Goal: Information Seeking & Learning: Check status

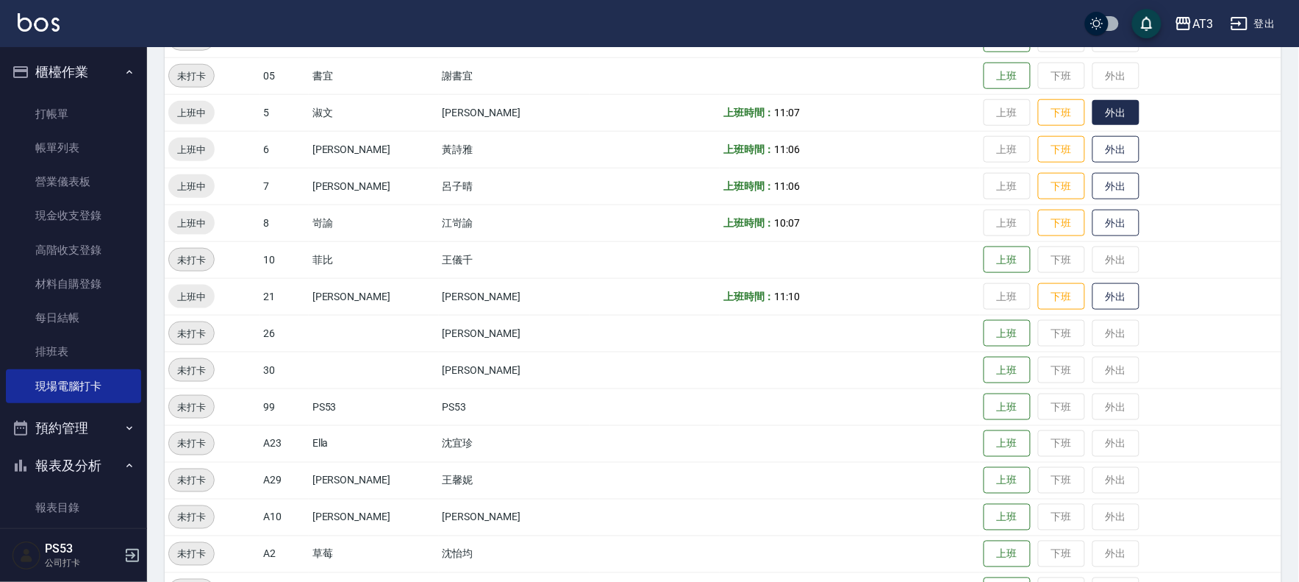
scroll to position [130, 0]
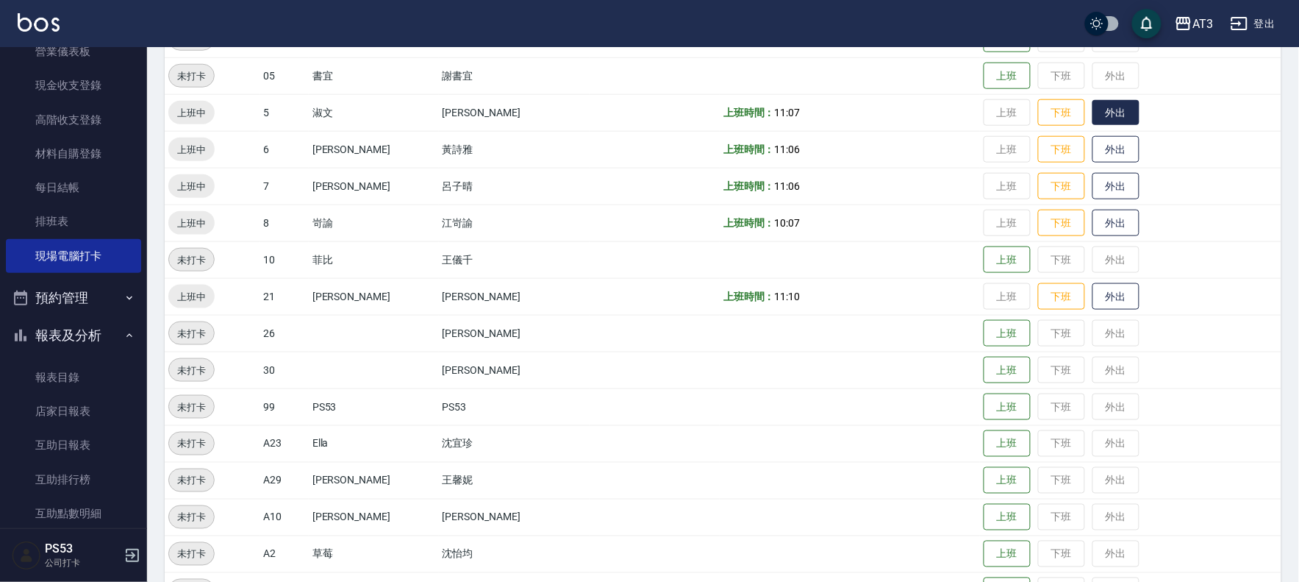
click at [1093, 119] on button "外出" at bounding box center [1116, 113] width 47 height 26
click at [1093, 112] on button "歸來" at bounding box center [1116, 113] width 47 height 26
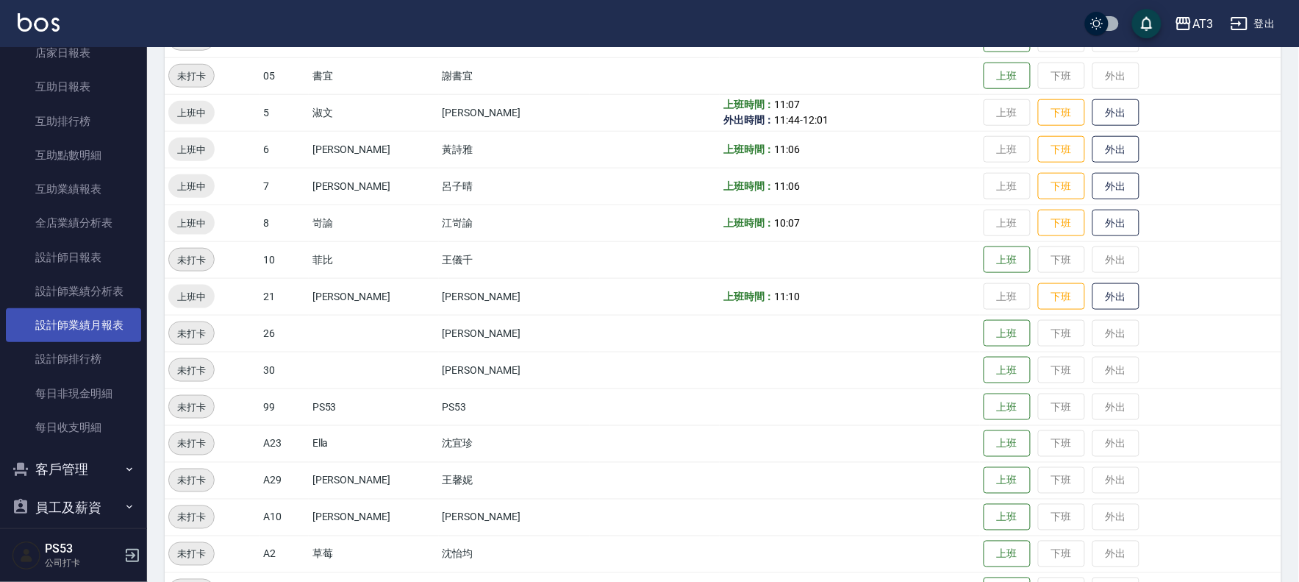
scroll to position [503, 0]
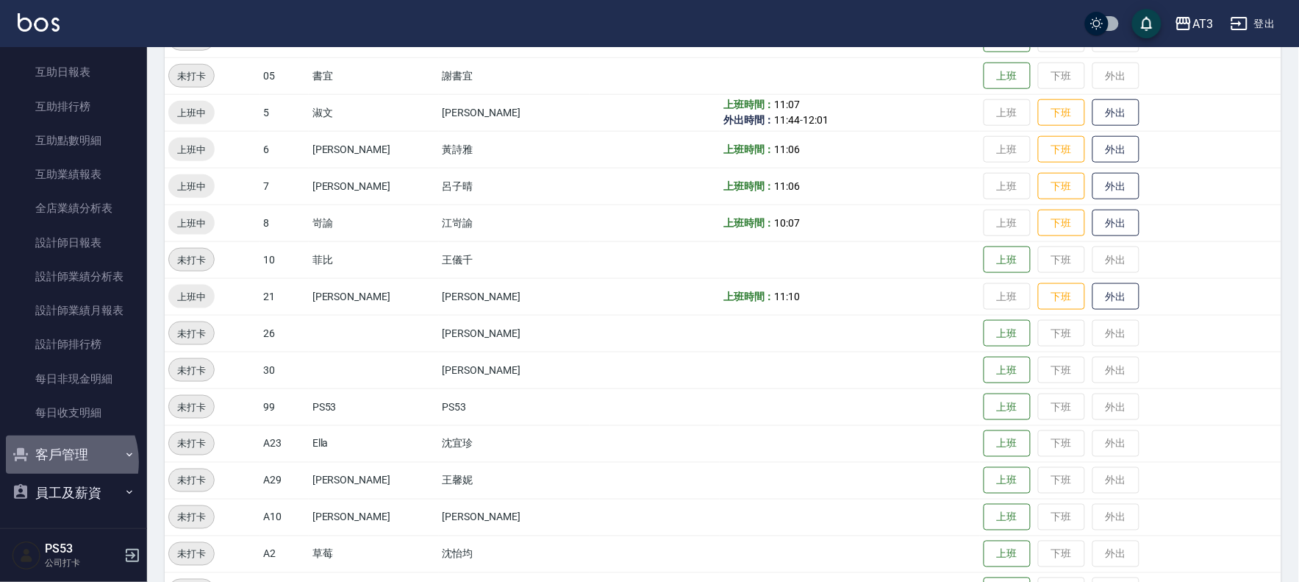
click at [53, 467] on button "客戶管理" at bounding box center [73, 454] width 135 height 38
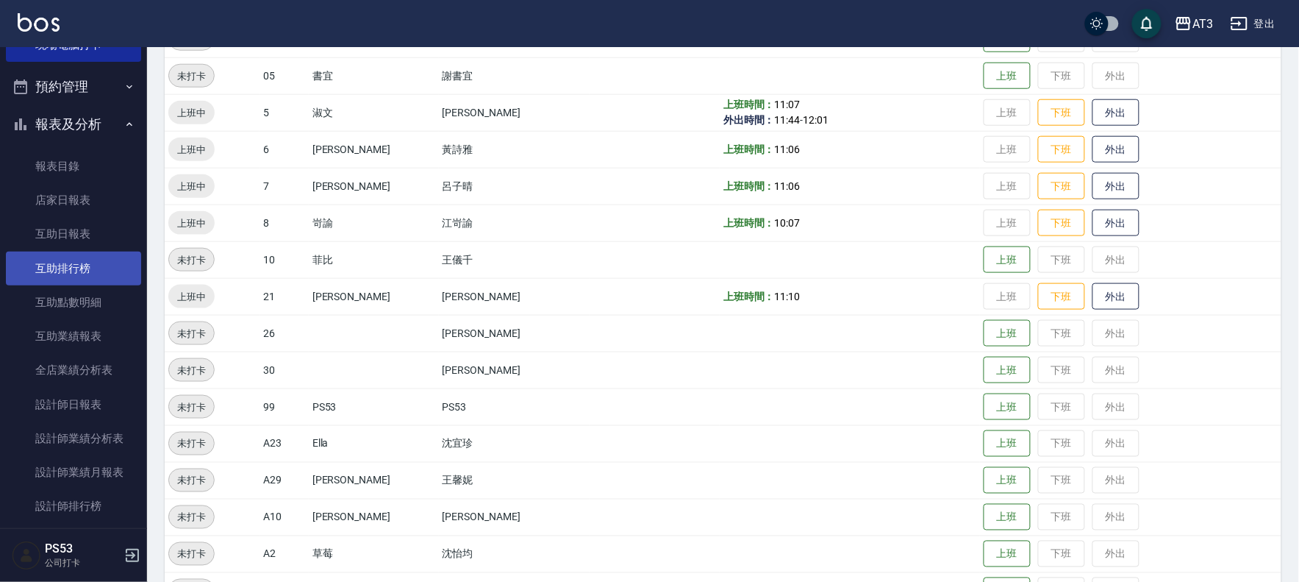
scroll to position [338, 0]
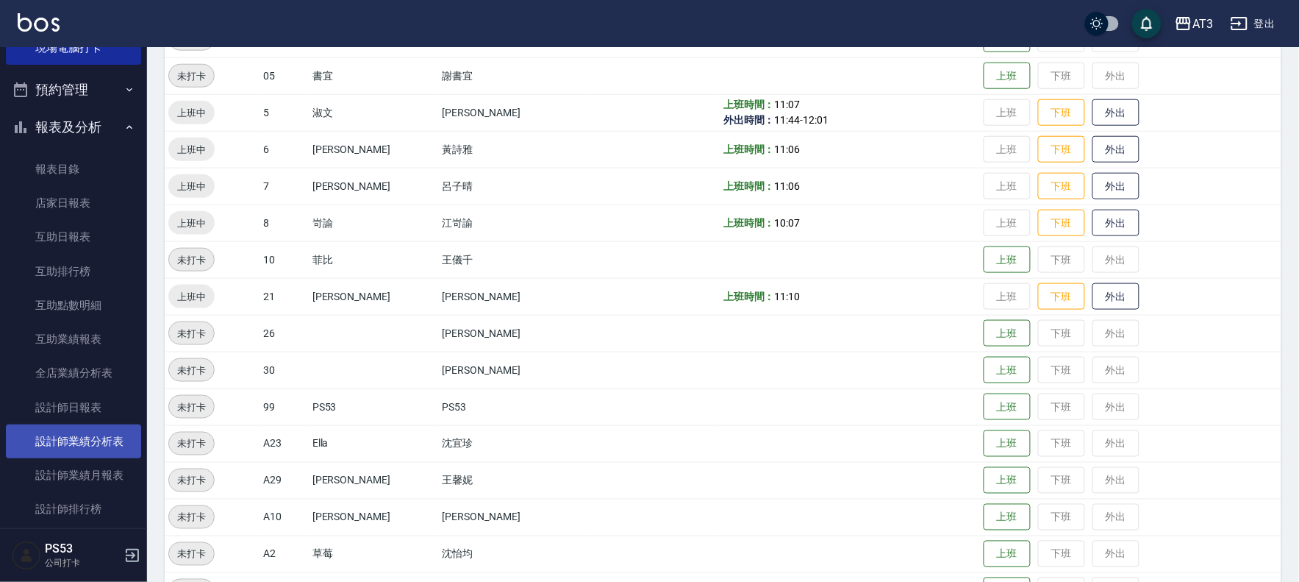
click at [93, 425] on link "設計師業績分析表" at bounding box center [73, 441] width 135 height 34
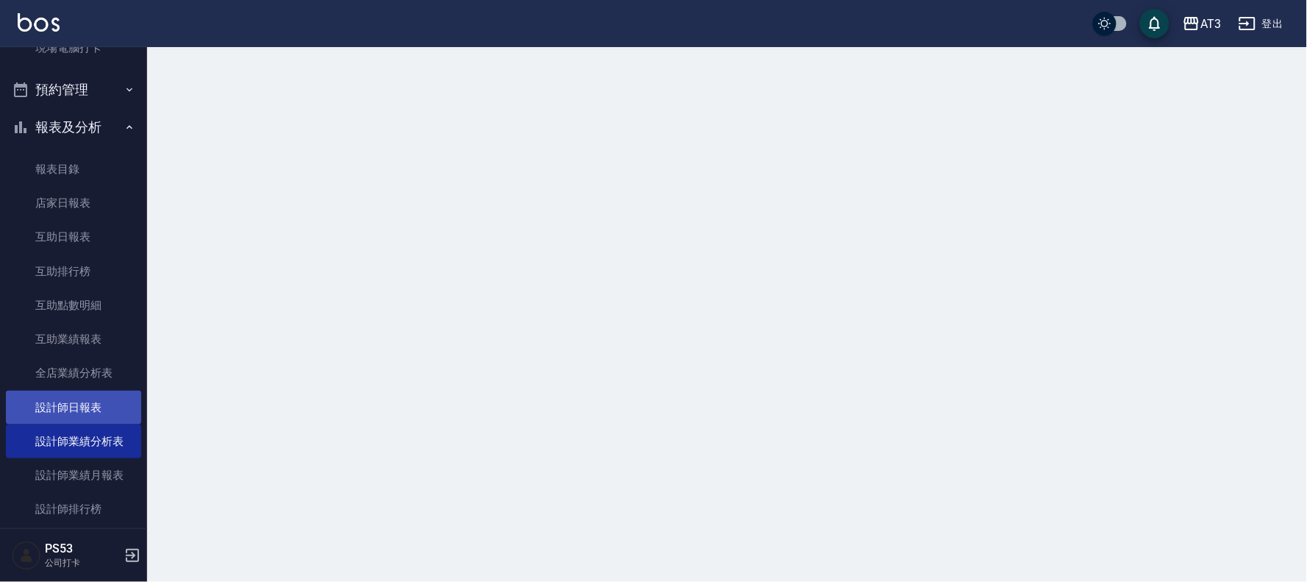
click at [94, 403] on link "設計師日報表" at bounding box center [73, 408] width 135 height 34
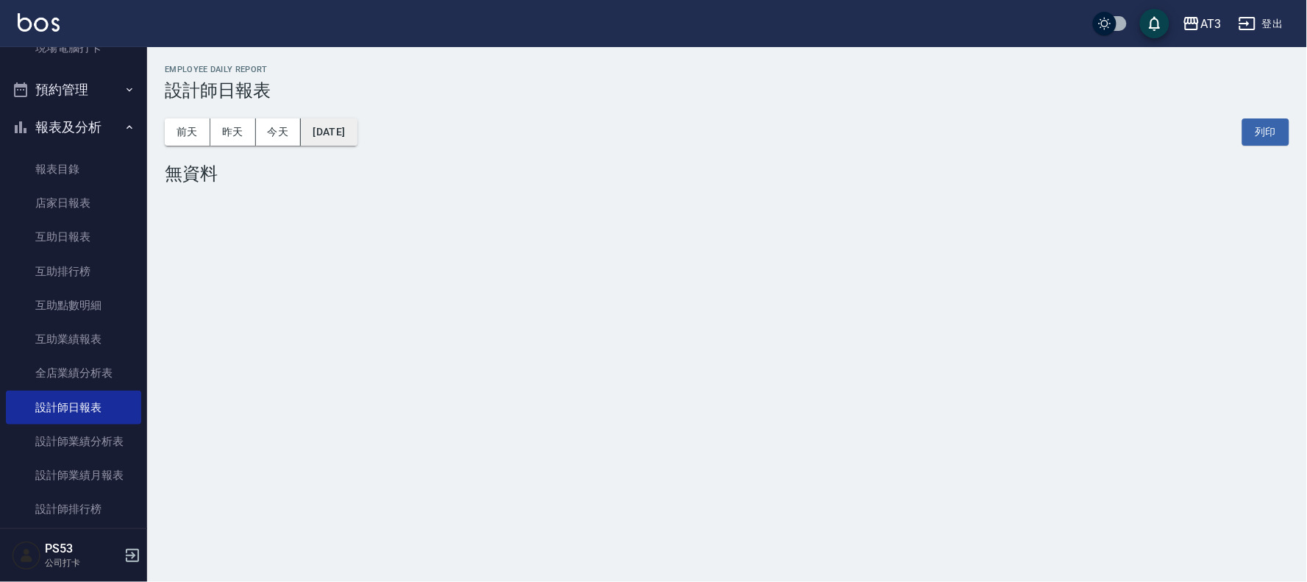
click at [357, 141] on button "[DATE]" at bounding box center [329, 131] width 56 height 27
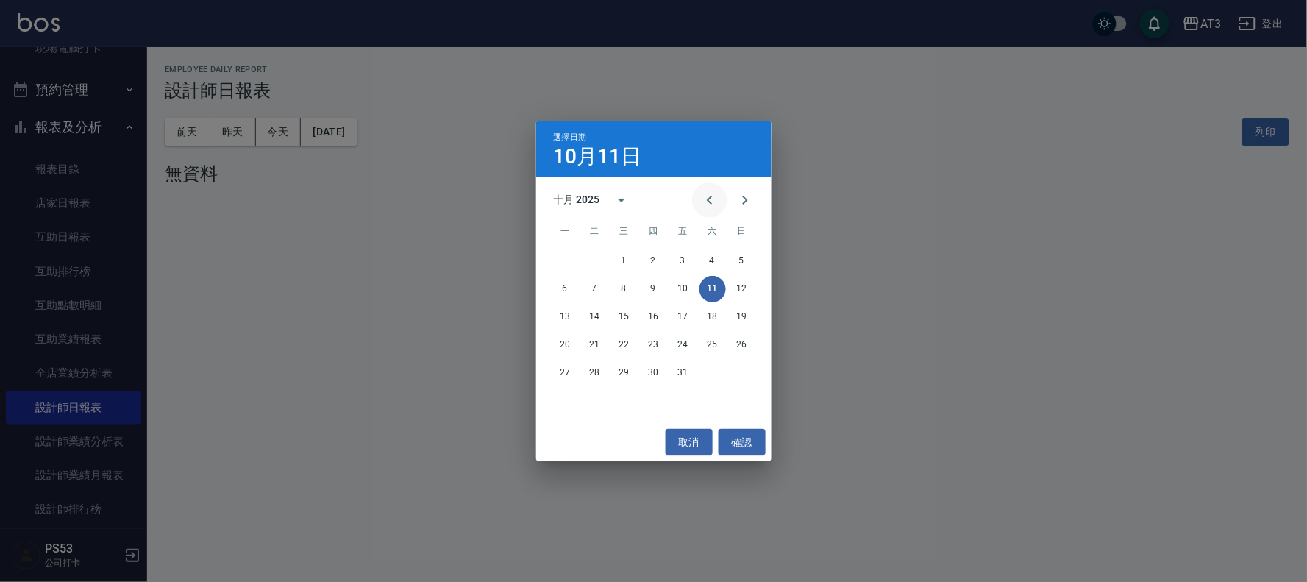
click at [719, 199] on button "Previous month" at bounding box center [709, 199] width 35 height 35
click at [626, 291] on button "9" at bounding box center [624, 289] width 26 height 26
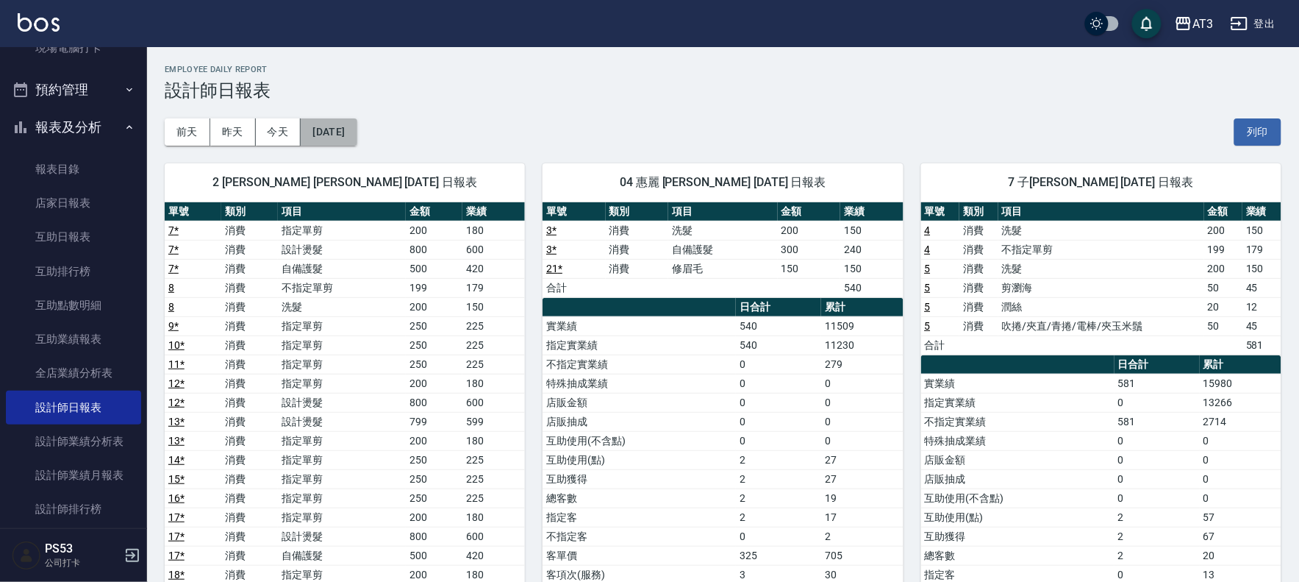
click at [357, 126] on button "[DATE]" at bounding box center [329, 131] width 56 height 27
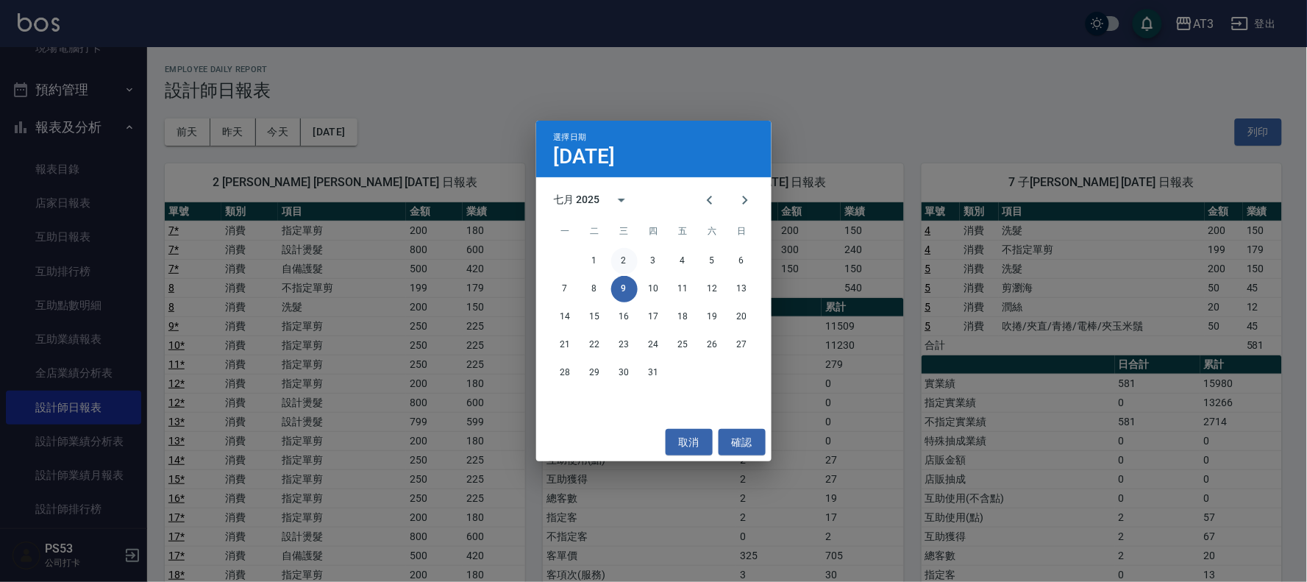
click at [627, 259] on button "2" at bounding box center [624, 261] width 26 height 26
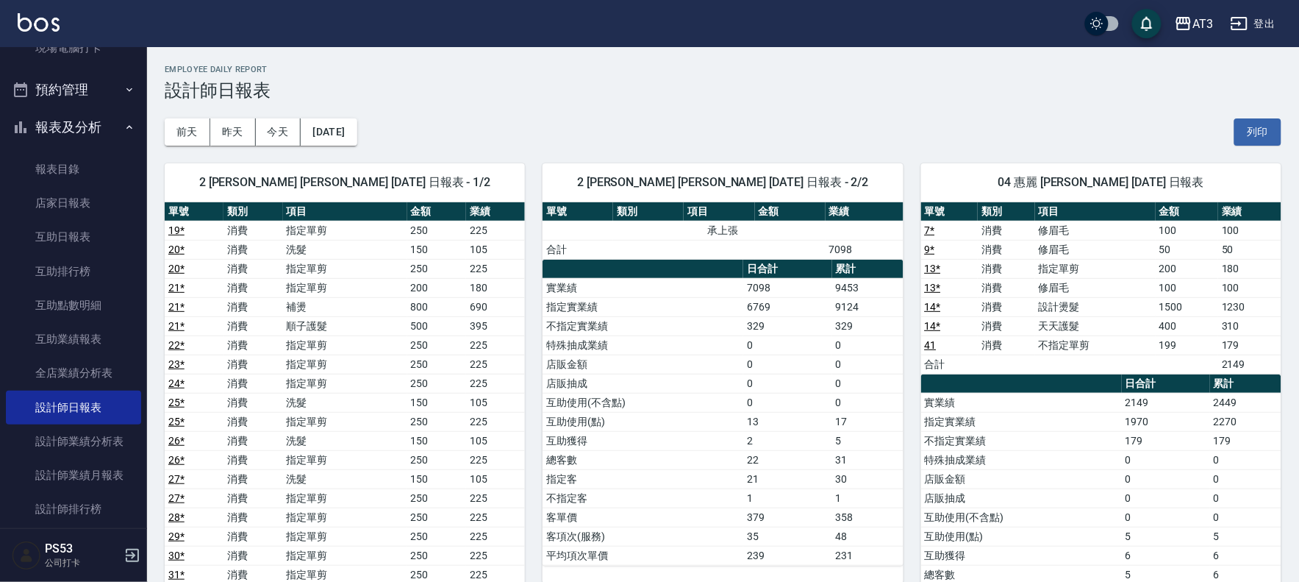
click at [347, 114] on div "[DATE] [DATE] [DATE] [DATE] 列印" at bounding box center [723, 132] width 1117 height 63
click at [348, 129] on button "[DATE]" at bounding box center [329, 131] width 56 height 27
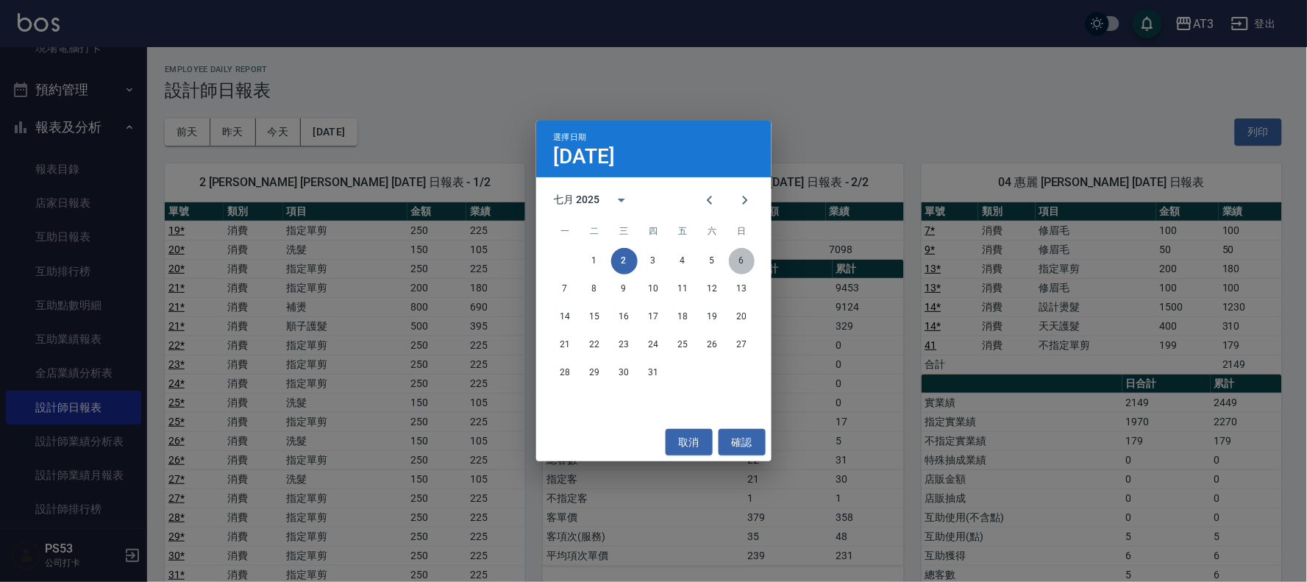
click at [736, 263] on button "6" at bounding box center [742, 261] width 26 height 26
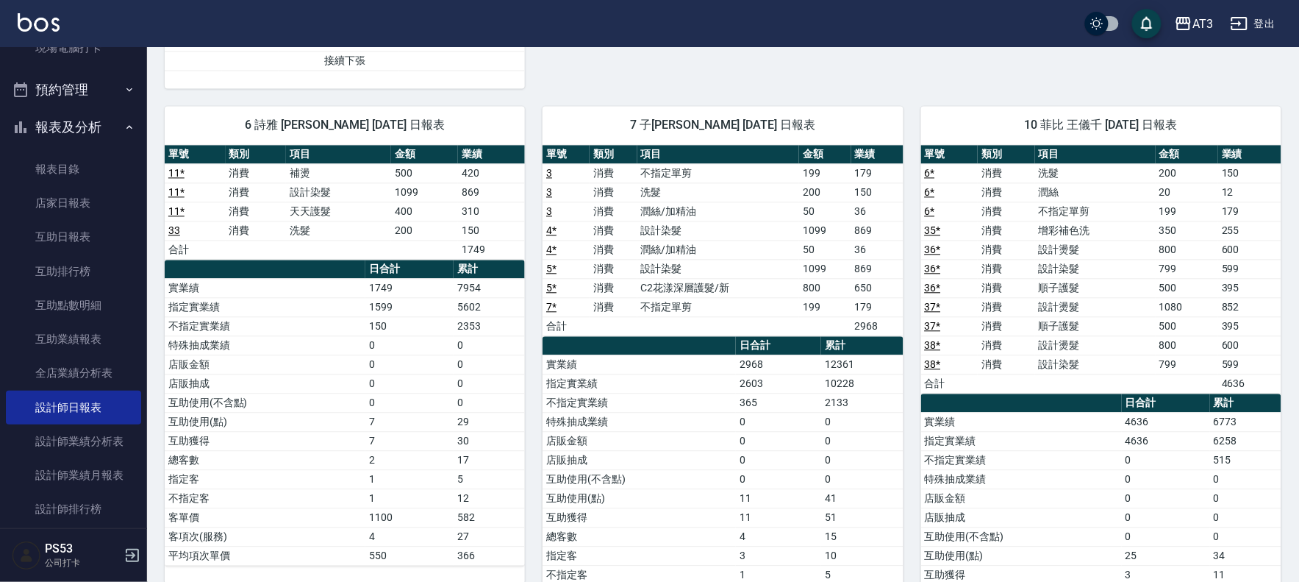
scroll to position [817, 0]
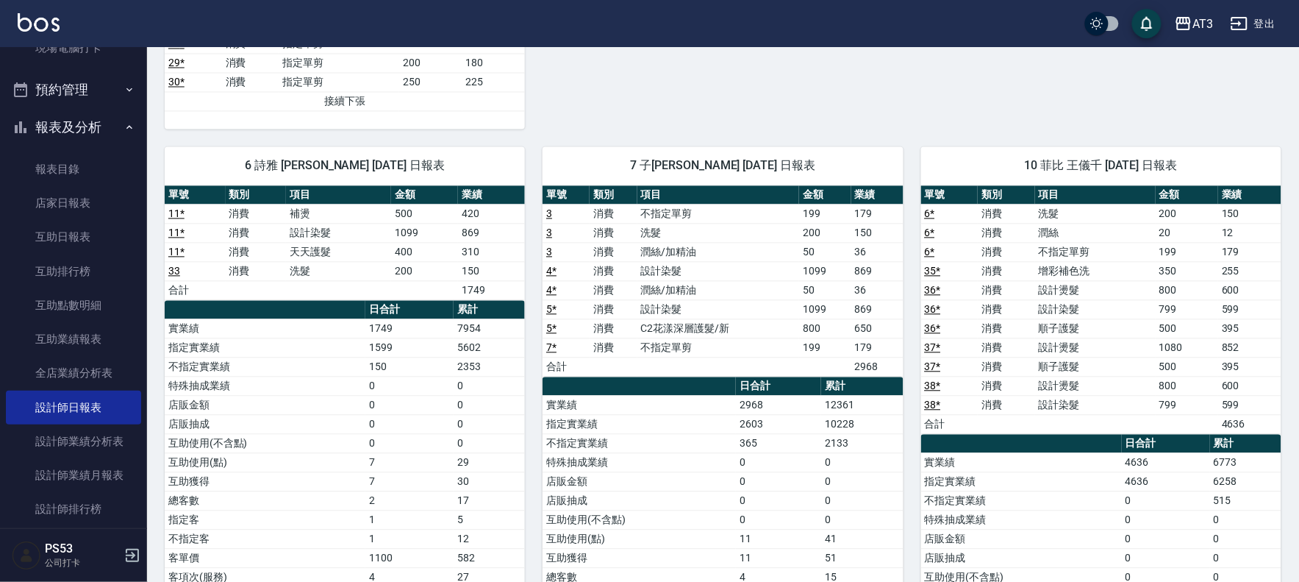
click at [177, 234] on link "11 *" at bounding box center [176, 233] width 16 height 12
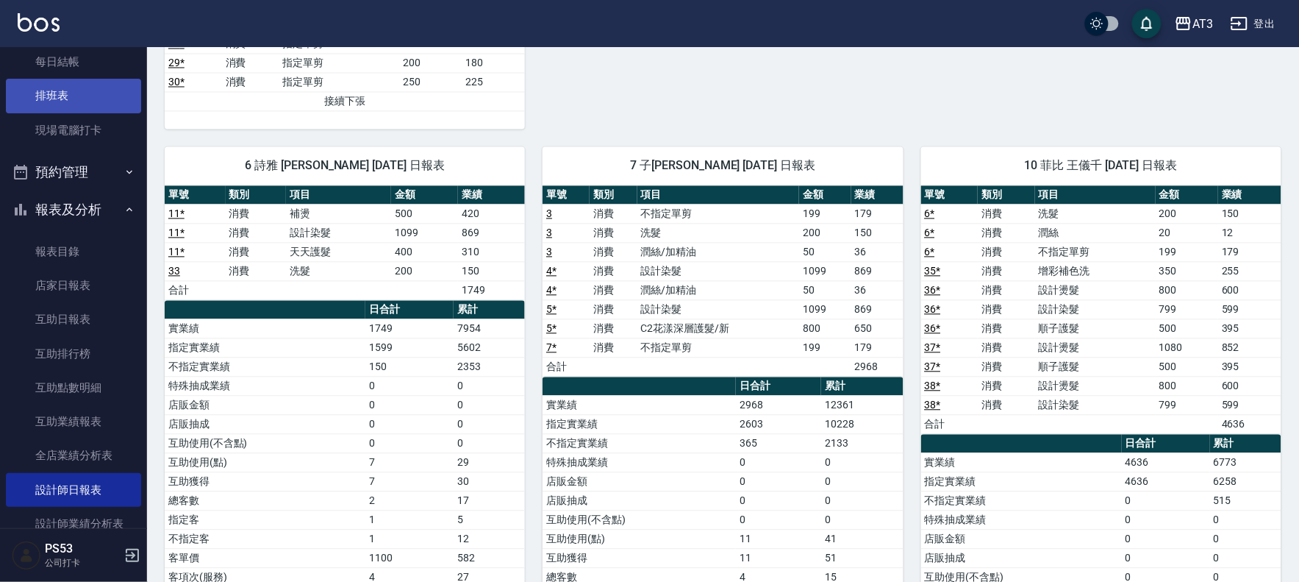
scroll to position [93, 0]
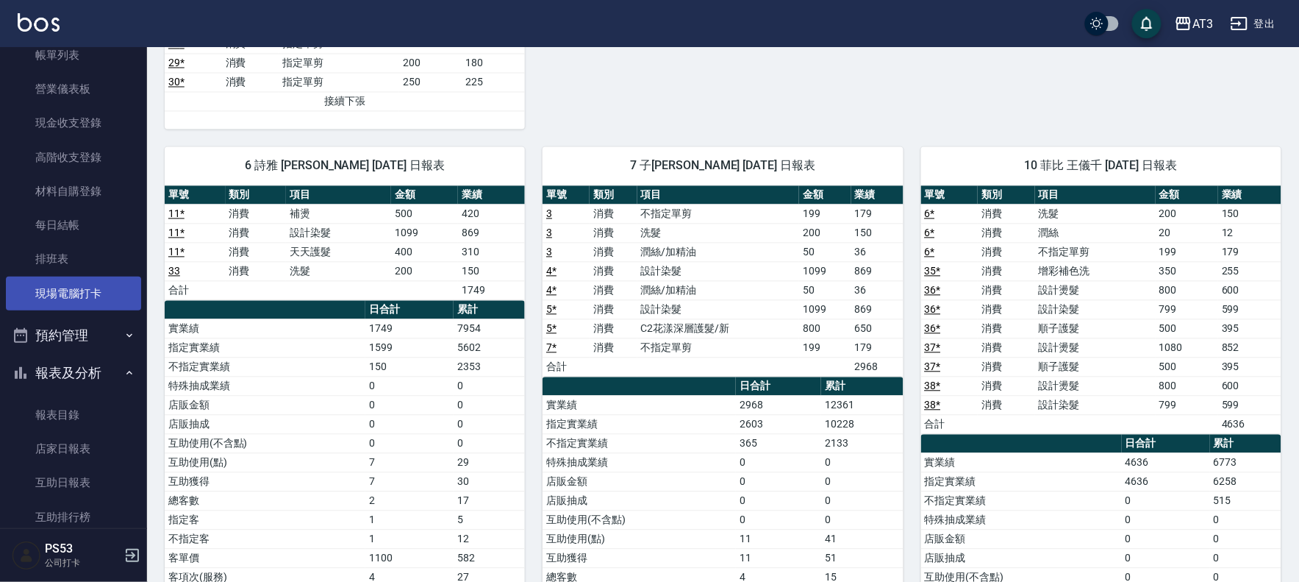
click at [63, 296] on link "現場電腦打卡" at bounding box center [73, 294] width 135 height 34
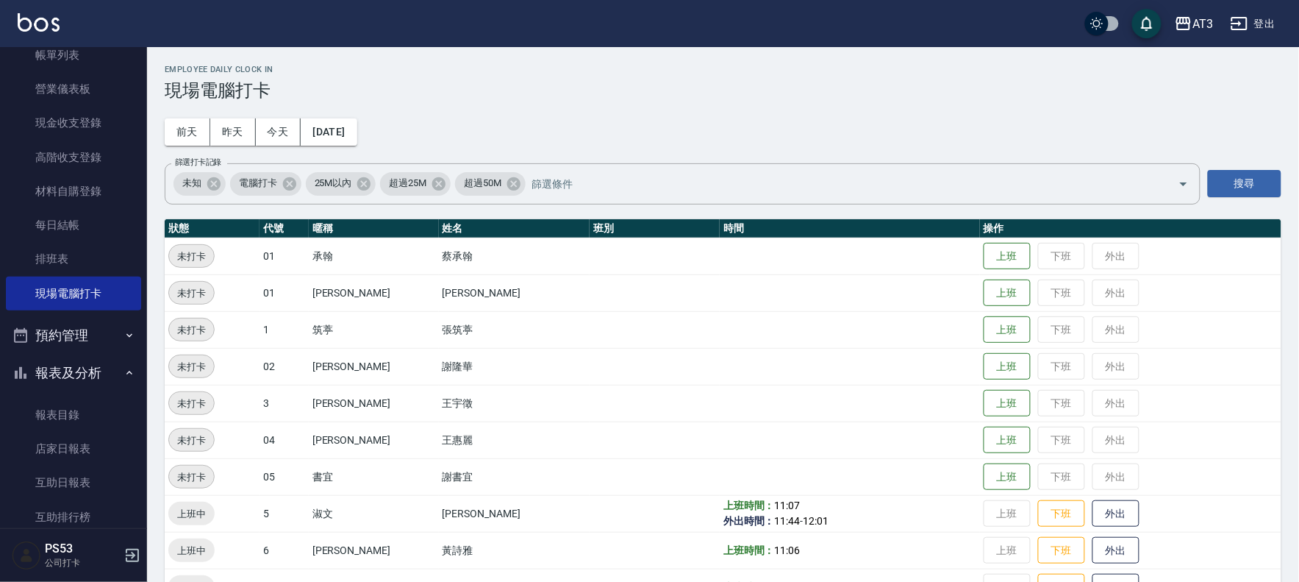
scroll to position [256, 0]
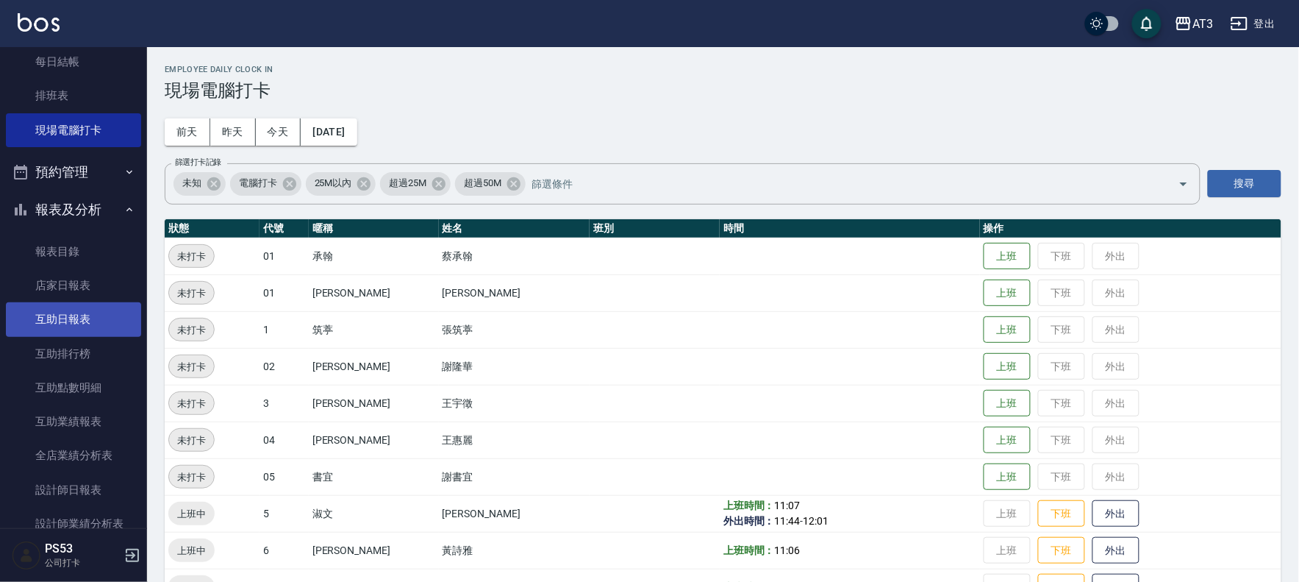
click at [49, 317] on link "互助日報表" at bounding box center [73, 319] width 135 height 34
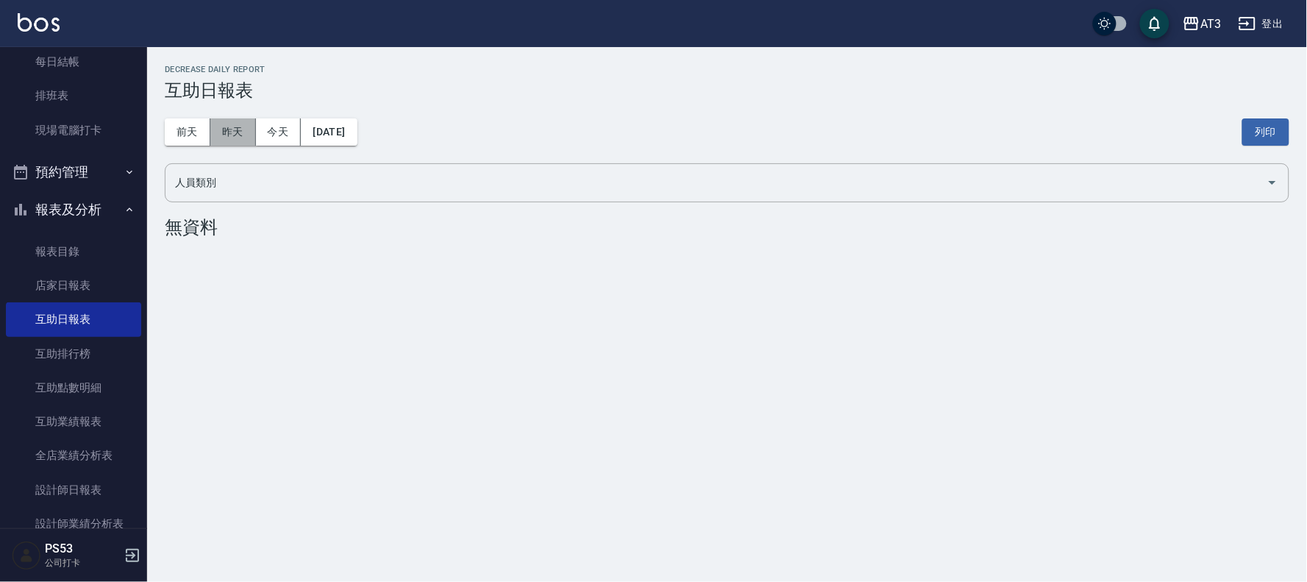
click at [224, 129] on button "昨天" at bounding box center [233, 131] width 46 height 27
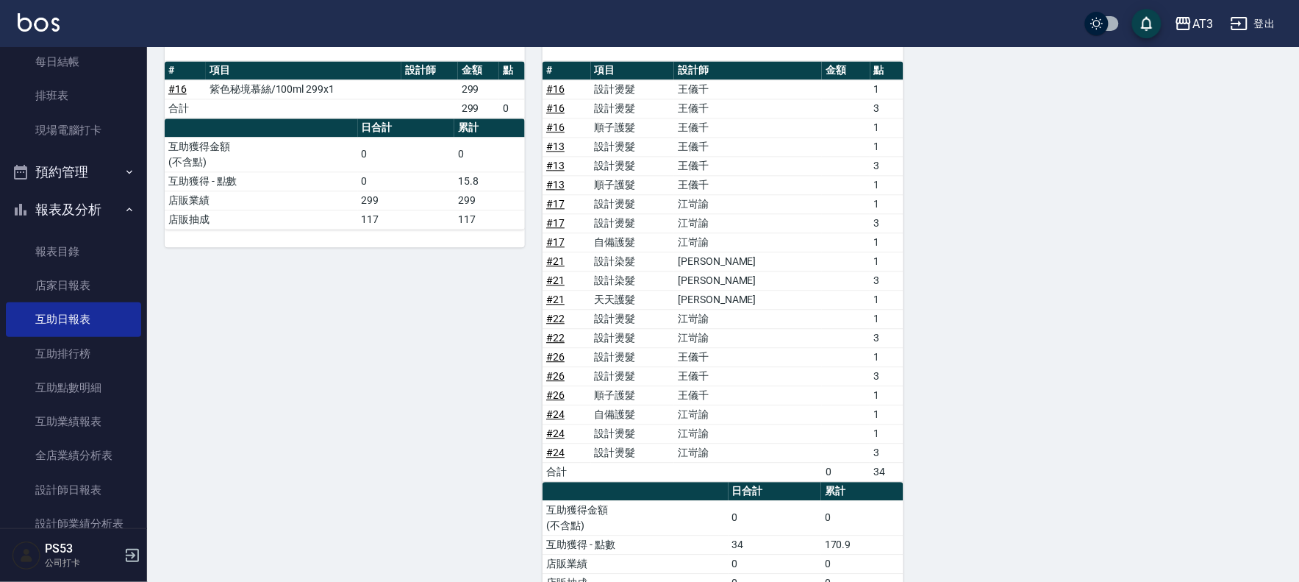
scroll to position [897, 0]
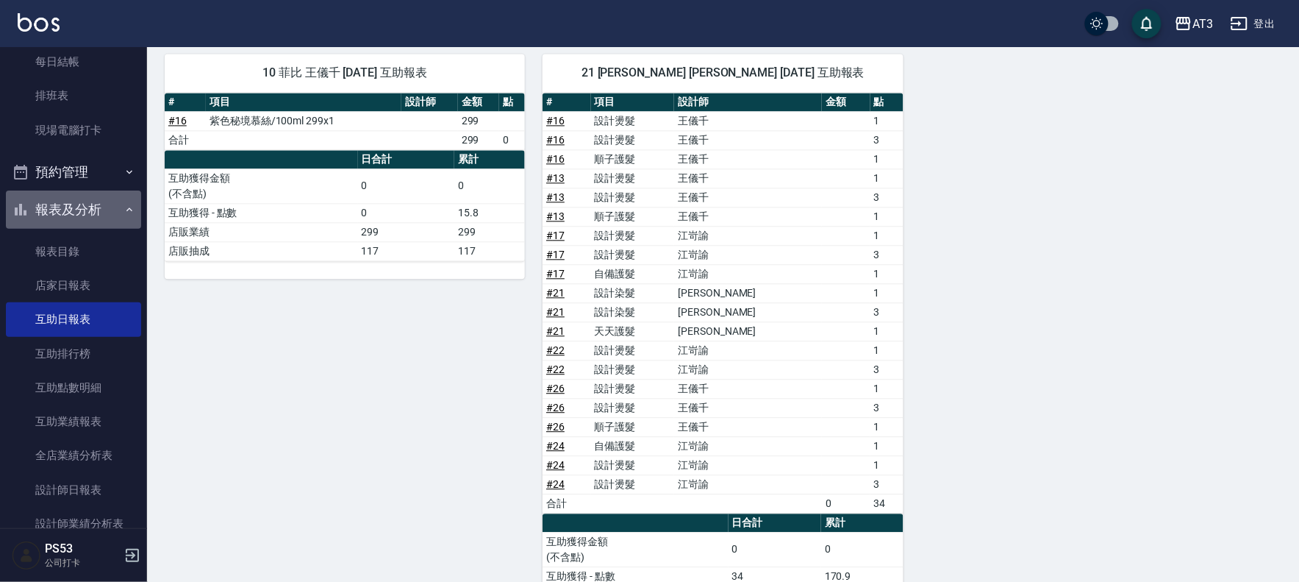
click at [106, 217] on button "報表及分析" at bounding box center [73, 209] width 135 height 38
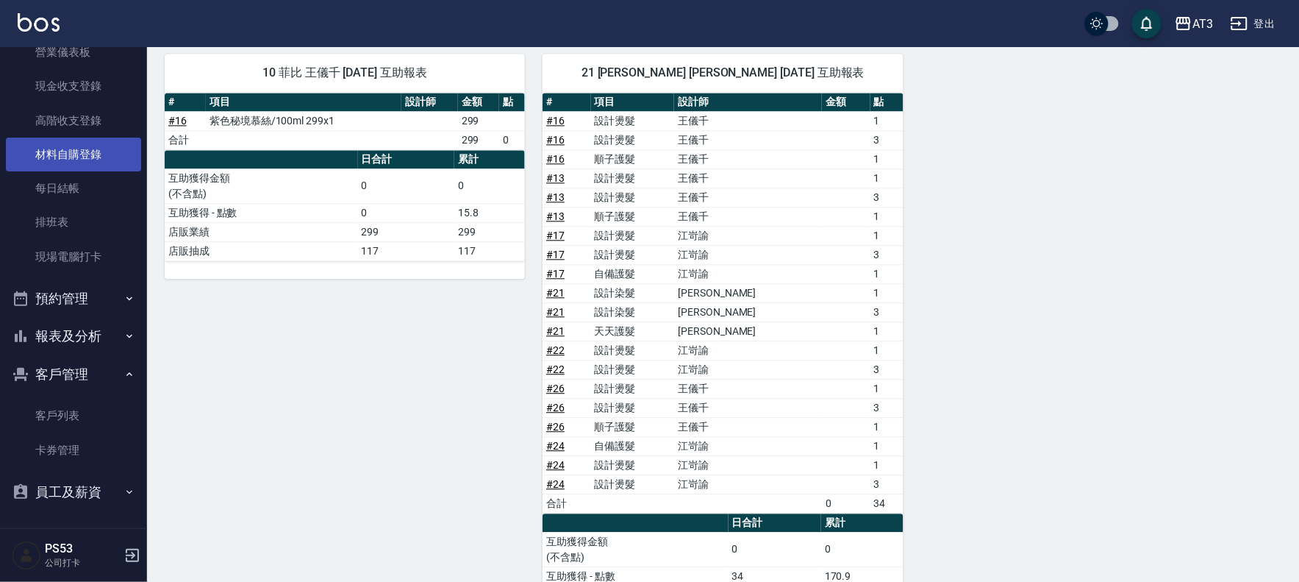
scroll to position [129, 0]
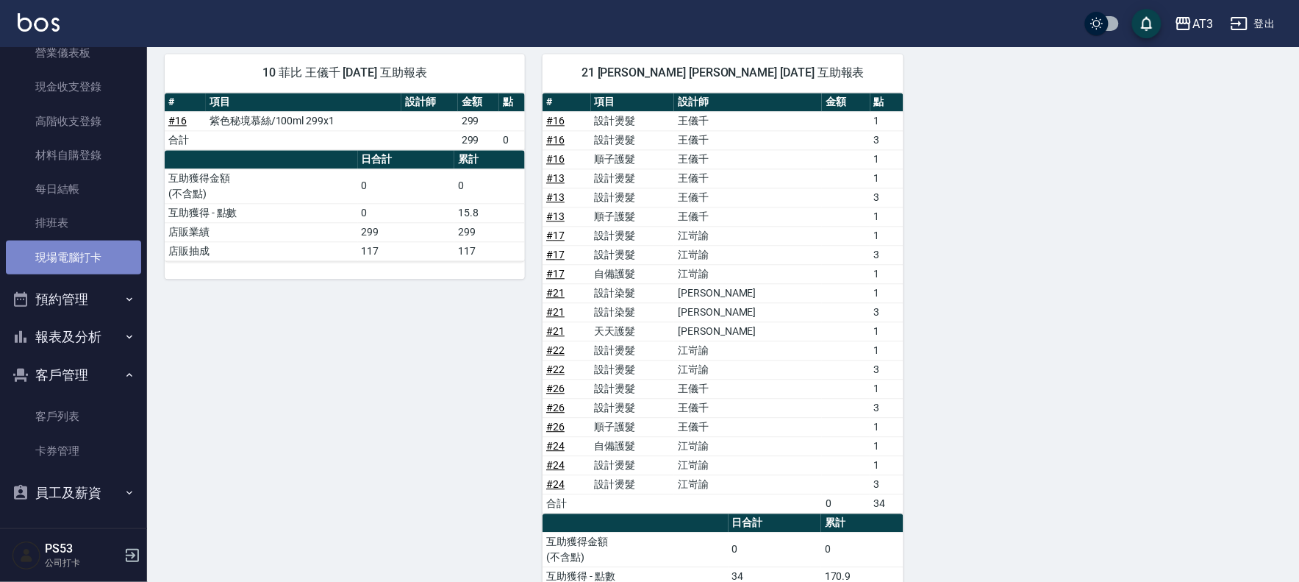
click at [87, 262] on link "現場電腦打卡" at bounding box center [73, 257] width 135 height 34
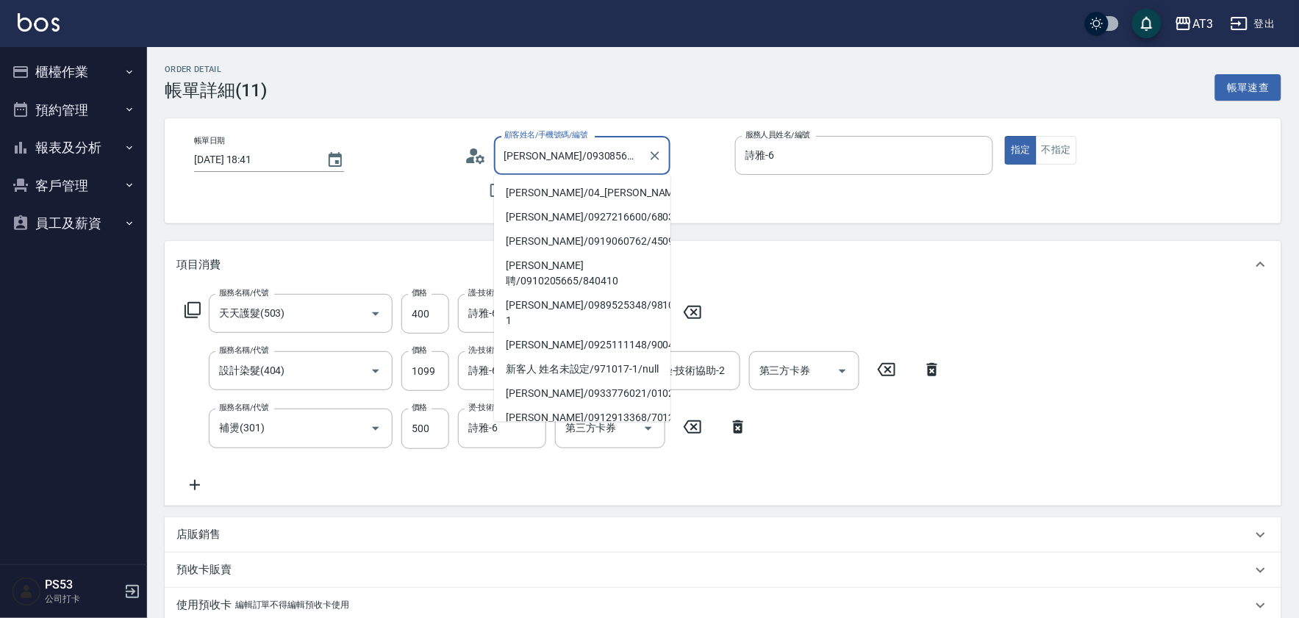
click at [621, 167] on input "彭毓雯/0930856632/981113-1" at bounding box center [571, 156] width 141 height 26
click at [727, 218] on div "帳單日期 2025/07/06 18:41 顧客姓名/手機號碼/編號 彭毓雯/0930856632/981113-1 顧客姓名/手機號碼/編號 不留客資 服務…" at bounding box center [723, 170] width 1117 height 105
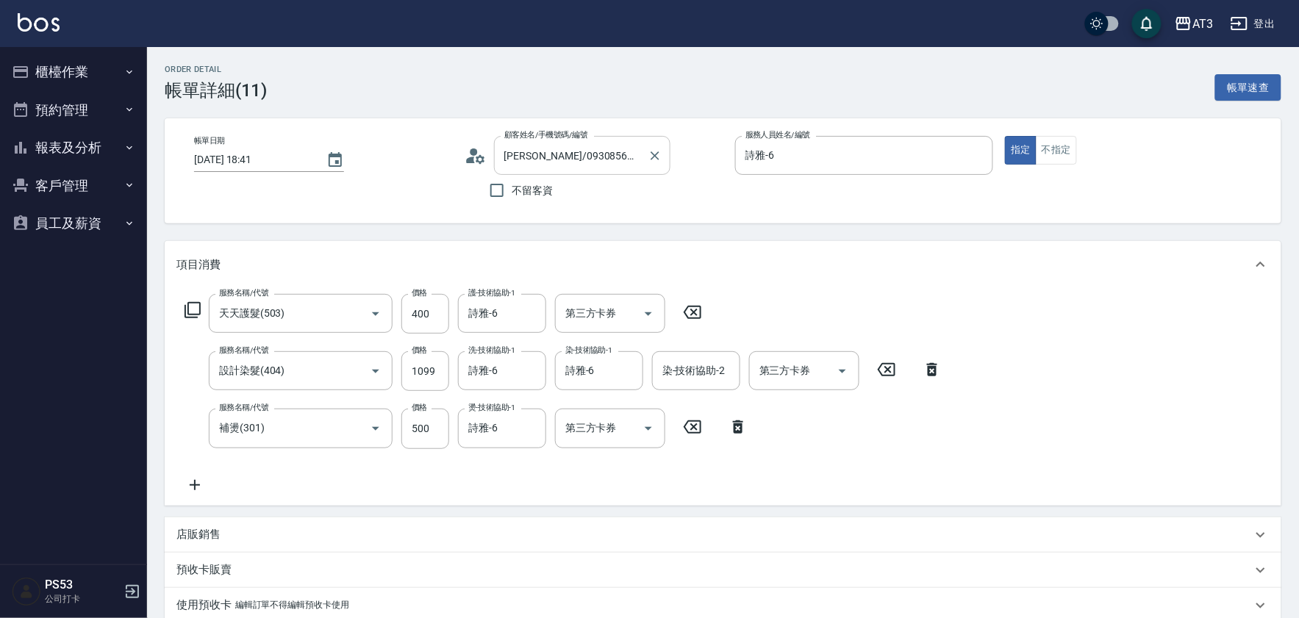
click at [628, 150] on input "彭毓雯/0930856632/981113-1" at bounding box center [571, 156] width 141 height 26
